Goal: Information Seeking & Learning: Learn about a topic

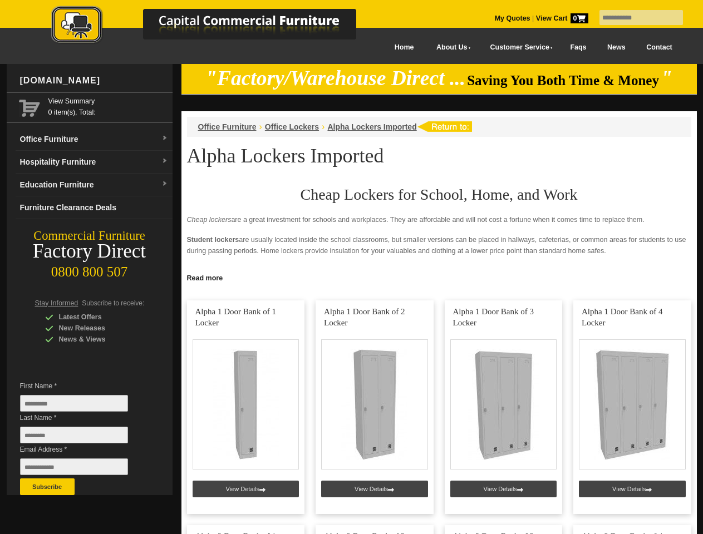
click at [634, 18] on input "text" at bounding box center [640, 17] width 83 height 15
click at [82, 438] on input "Last Name *" at bounding box center [74, 435] width 108 height 17
click at [47, 487] on button "Subscribe" at bounding box center [47, 487] width 55 height 17
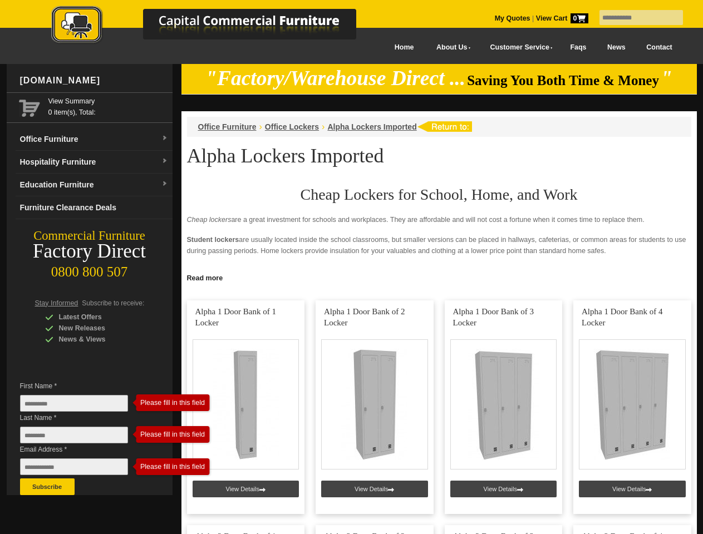
click at [439, 277] on link "Read more" at bounding box center [438, 277] width 515 height 14
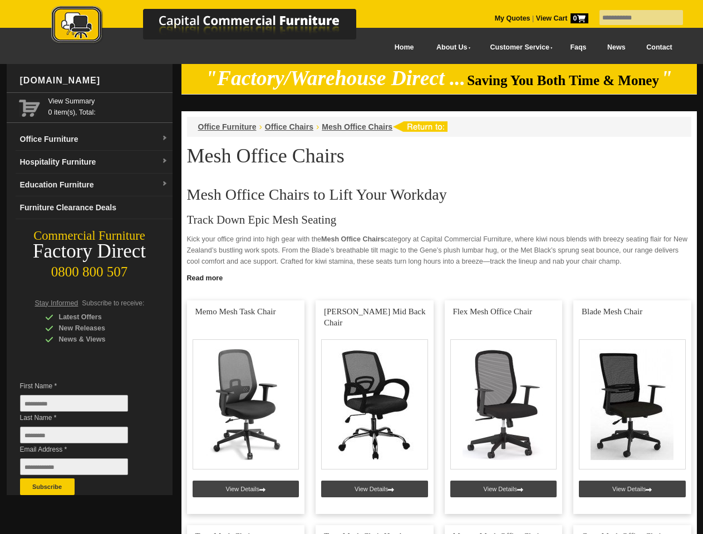
click at [634, 18] on input "text" at bounding box center [640, 17] width 83 height 15
click at [82, 438] on input "Last Name *" at bounding box center [74, 435] width 108 height 17
click at [47, 487] on button "Subscribe" at bounding box center [47, 487] width 55 height 17
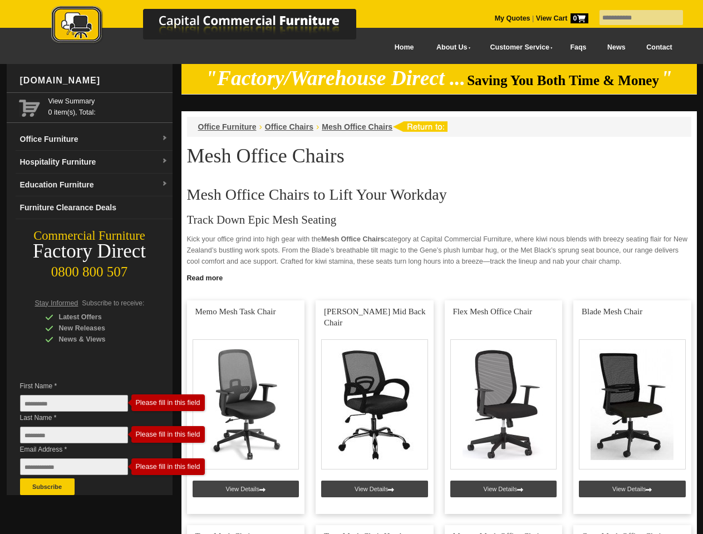
click at [439, 277] on link "Read more" at bounding box center [438, 277] width 515 height 14
